Goal: Transaction & Acquisition: Purchase product/service

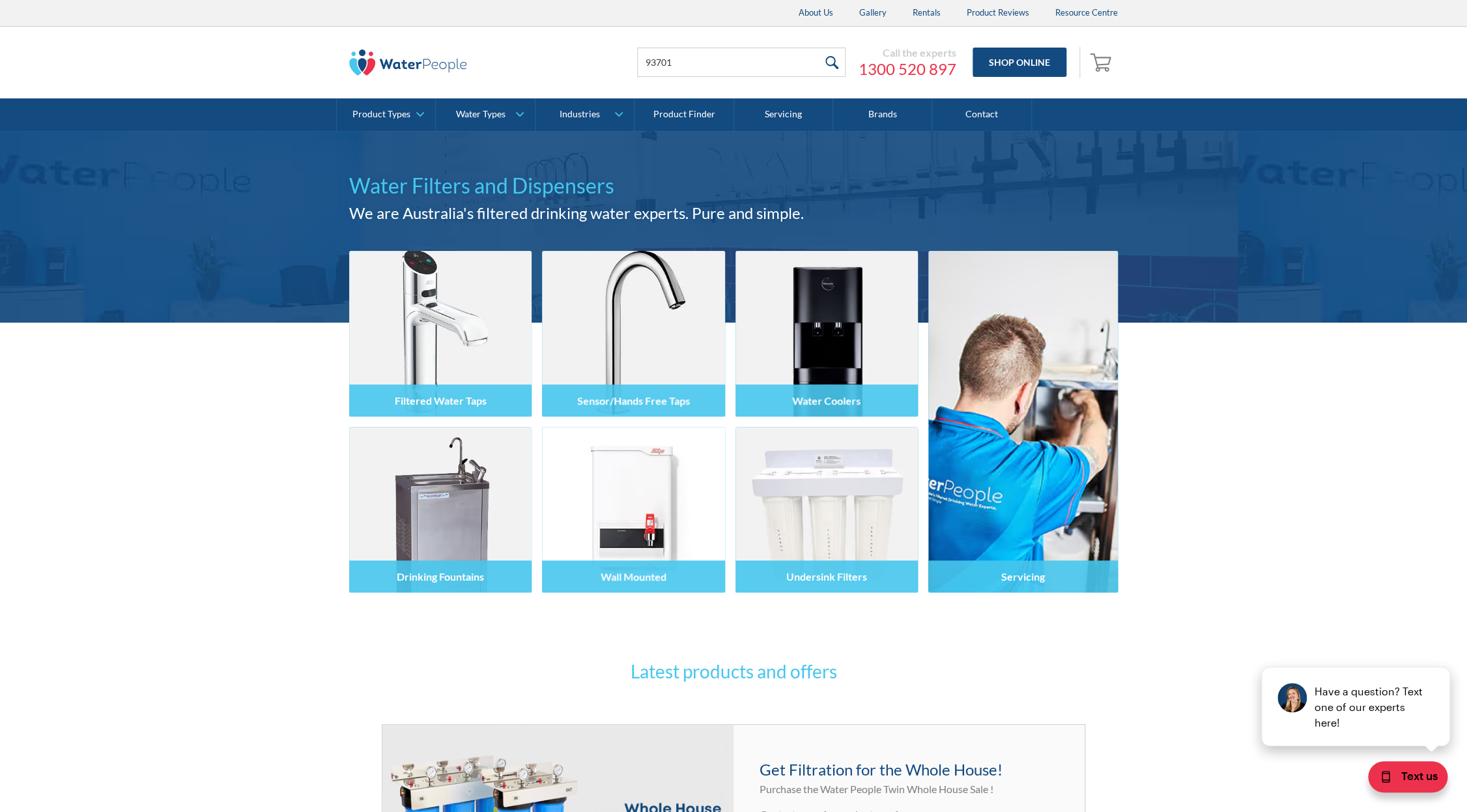
type input "93701"
click at [817, 47] on input "submit" at bounding box center [831, 61] width 28 height 29
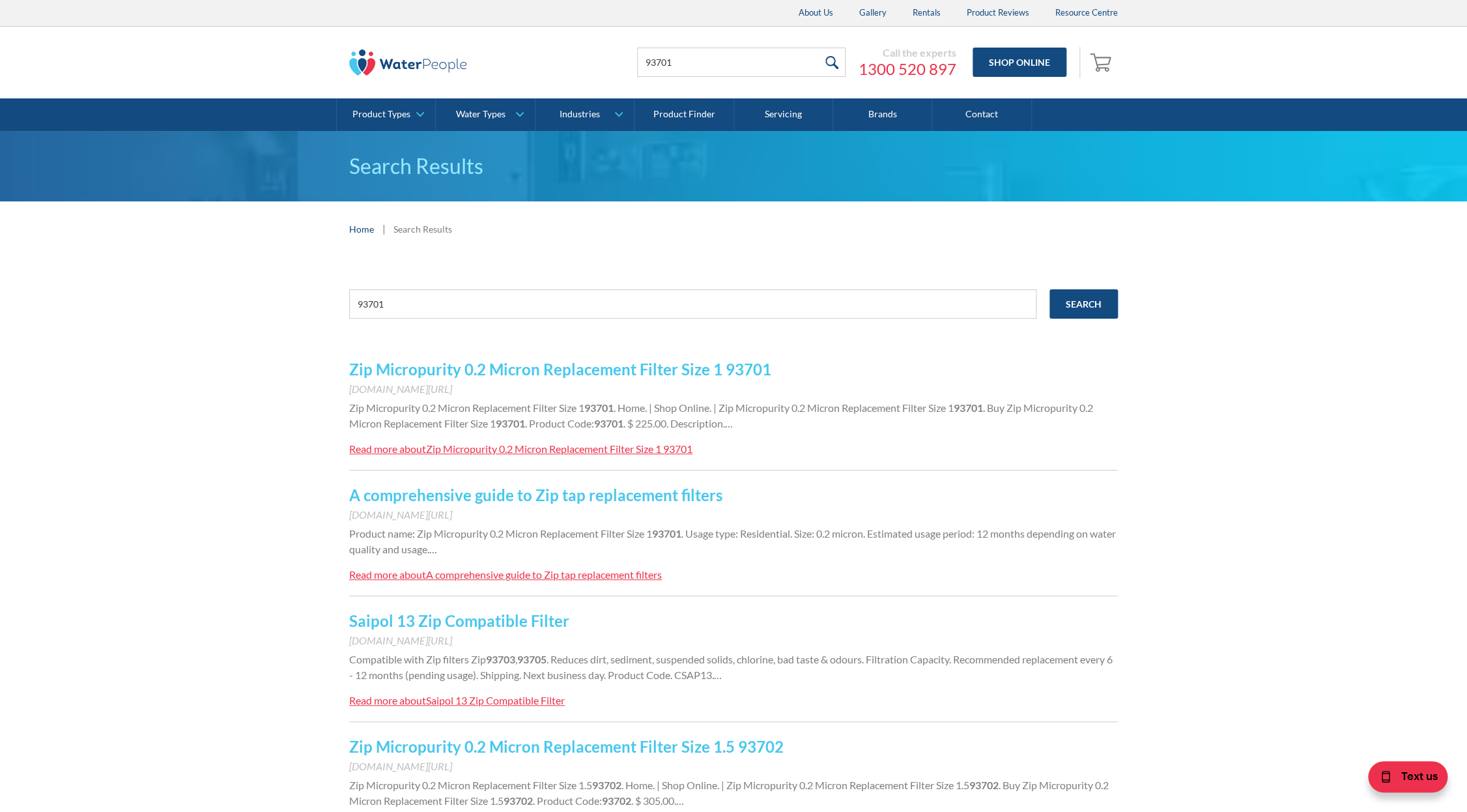
click at [532, 368] on link "Zip Micropurity 0.2 Micron Replacement Filter Size 1 93701" at bounding box center [560, 369] width 423 height 19
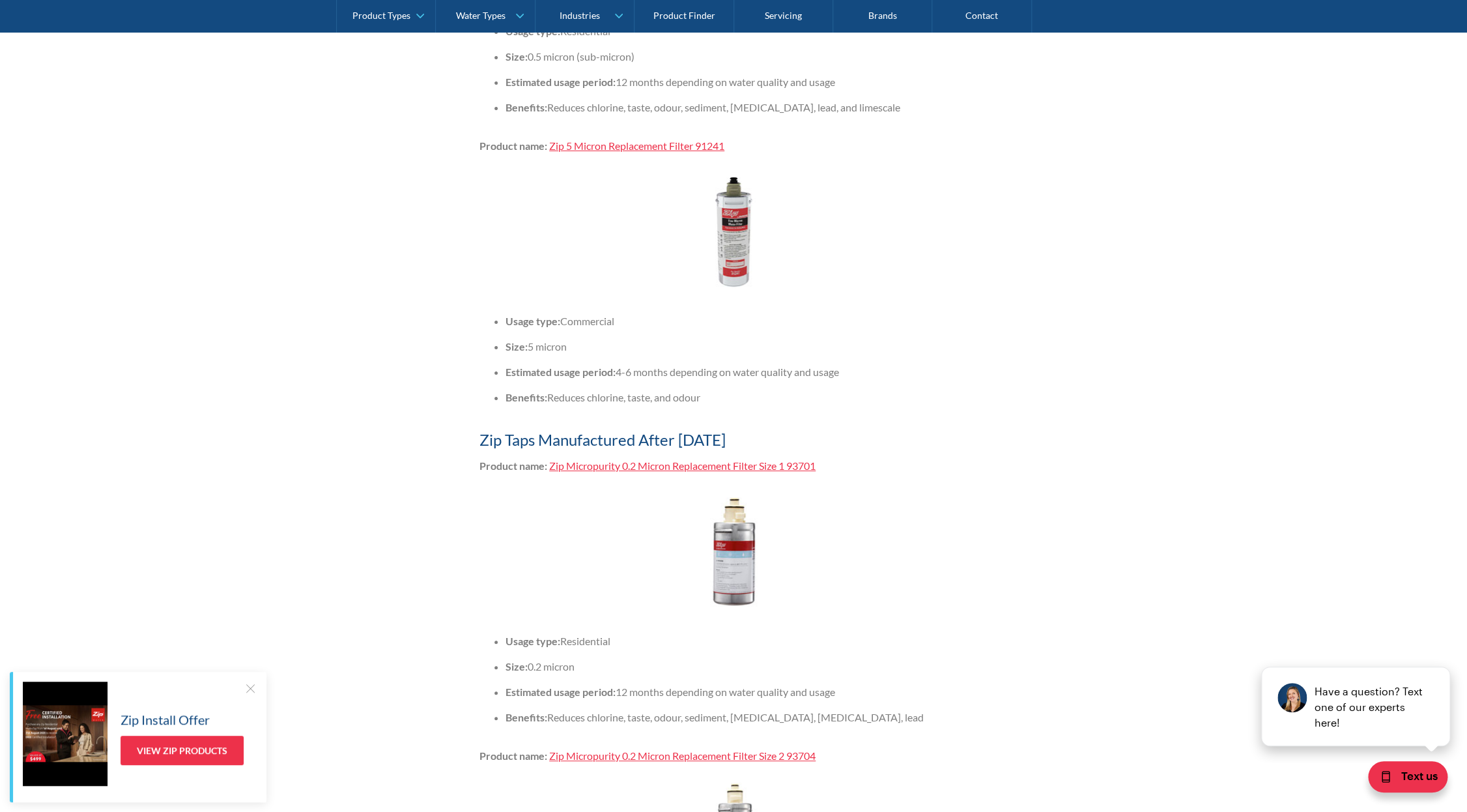
scroll to position [2908, 0]
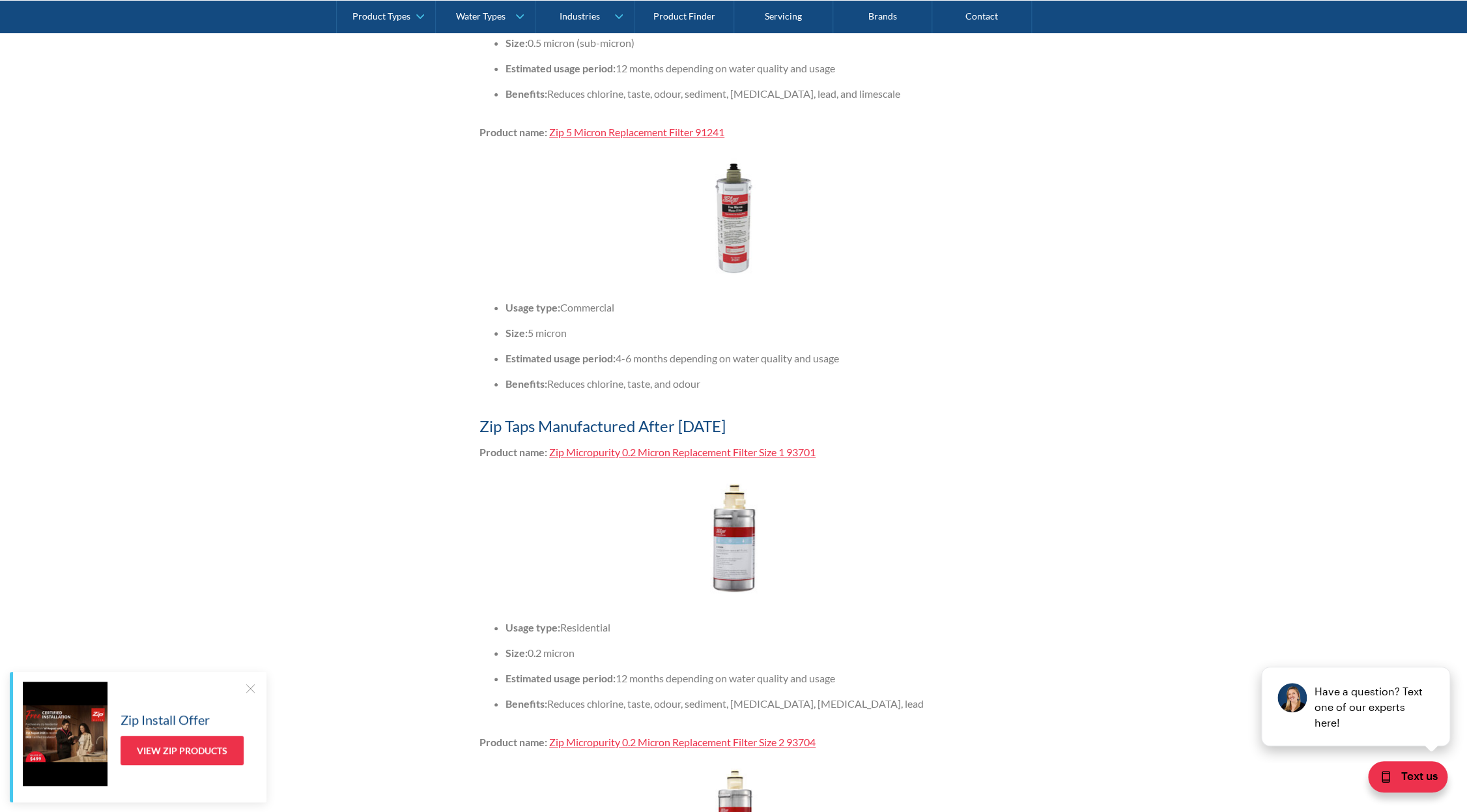
drag, startPoint x: 620, startPoint y: 697, endPoint x: 842, endPoint y: 702, distance: 222.1
click at [842, 686] on li "Estimated usage period: 12 months depending on water quality and usage" at bounding box center [747, 678] width 483 height 16
drag, startPoint x: 552, startPoint y: 727, endPoint x: 853, endPoint y: 737, distance: 301.2
click at [868, 721] on ul "Usage type: Residential Size: 0.2 micron Estimated usage period: 12 months depe…" at bounding box center [734, 670] width 508 height 102
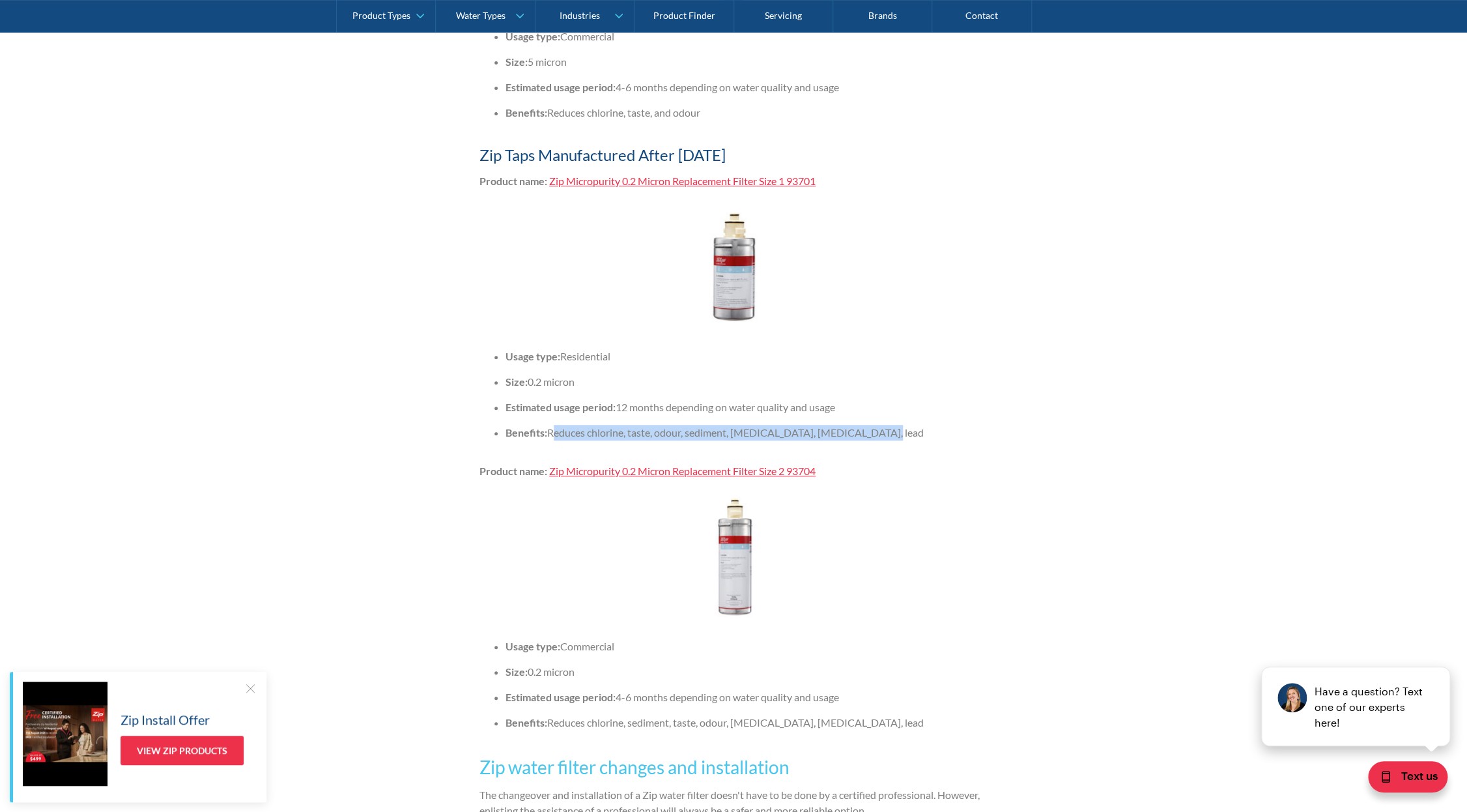
scroll to position [3190, 0]
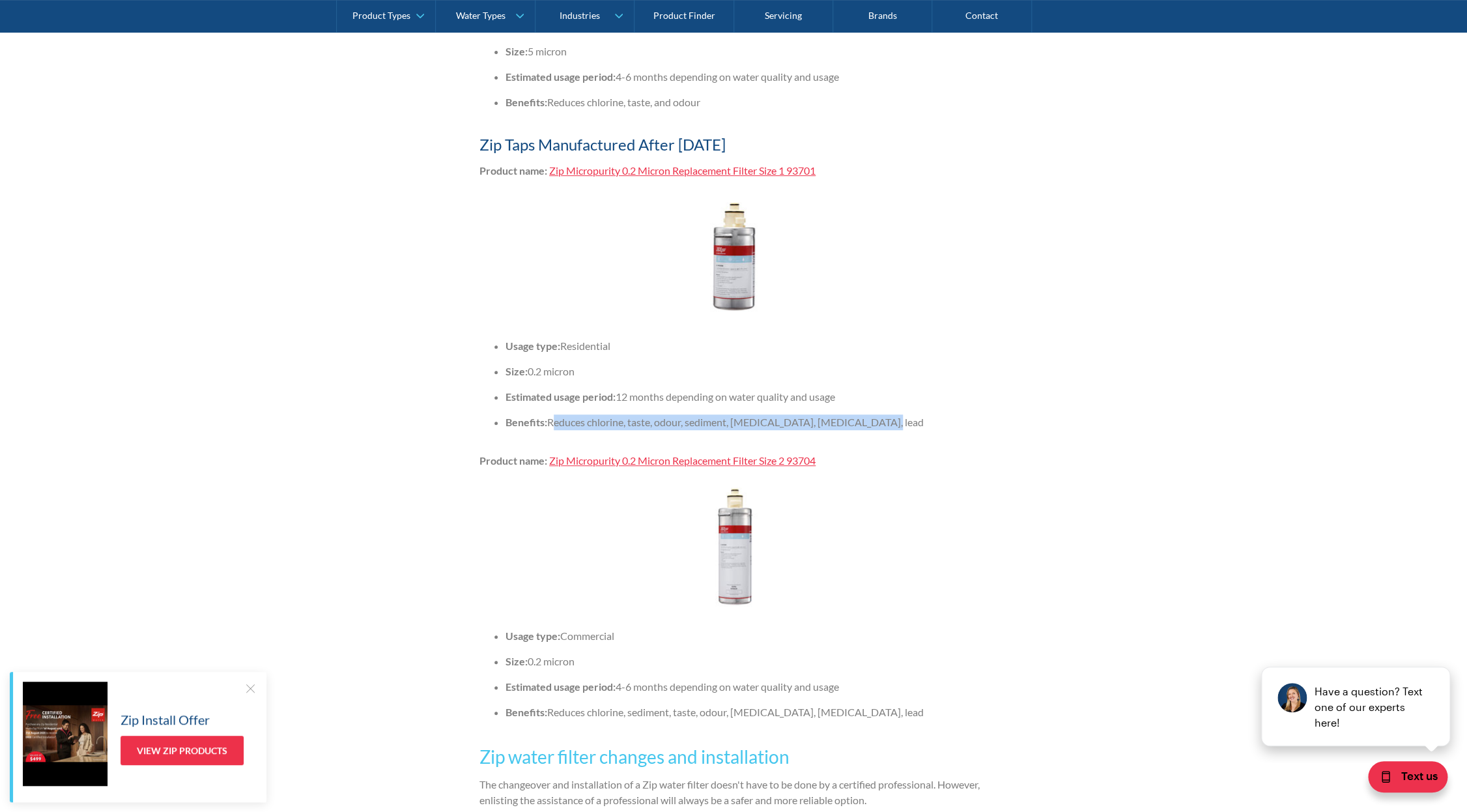
drag, startPoint x: 620, startPoint y: 708, endPoint x: 856, endPoint y: 715, distance: 236.1
click at [856, 715] on ul "Usage type: Commercial Size: 0.2 micron Estimated usage period: 4-6 months depe…" at bounding box center [734, 679] width 508 height 102
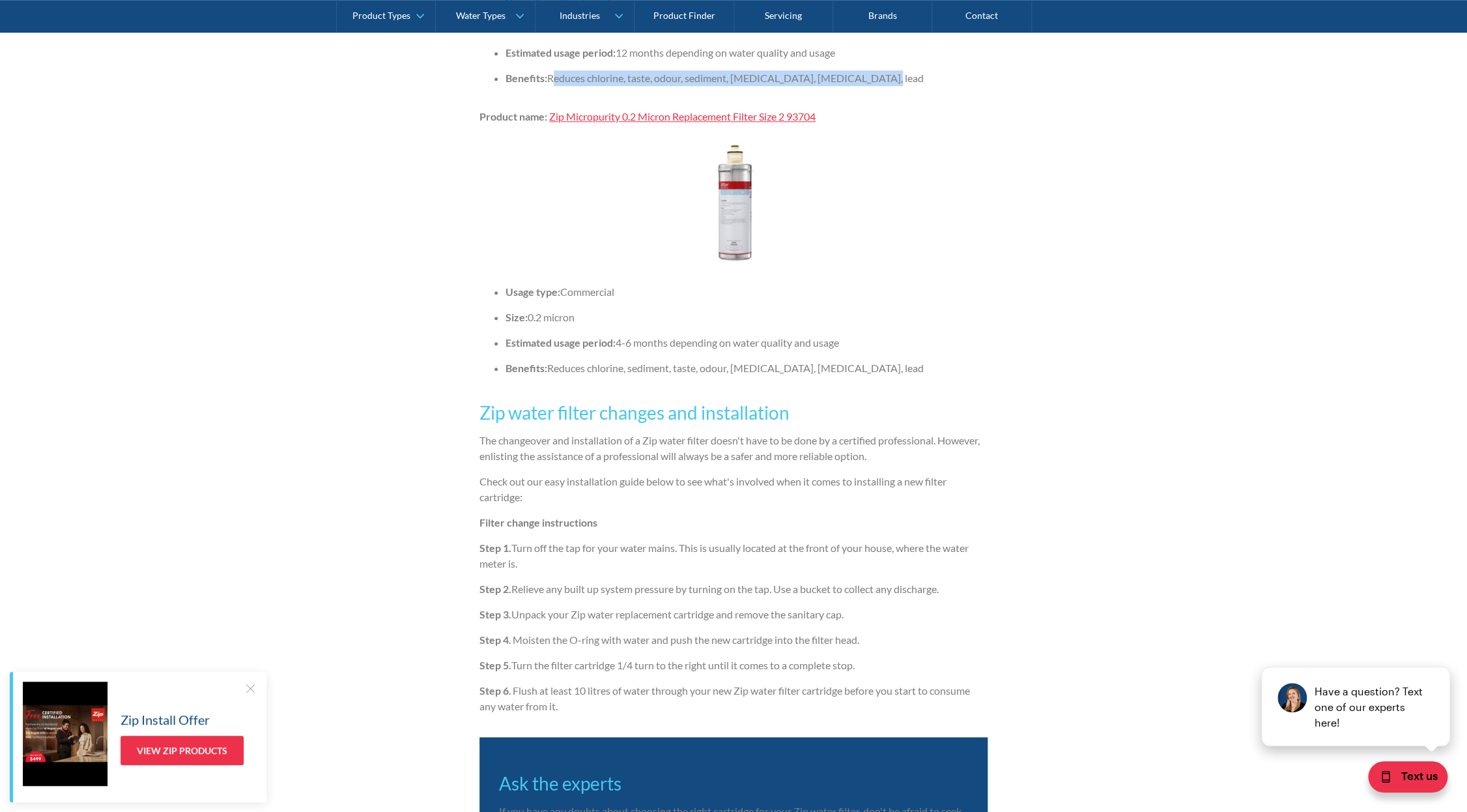
scroll to position [3752, 0]
